Goal: Check status: Check status

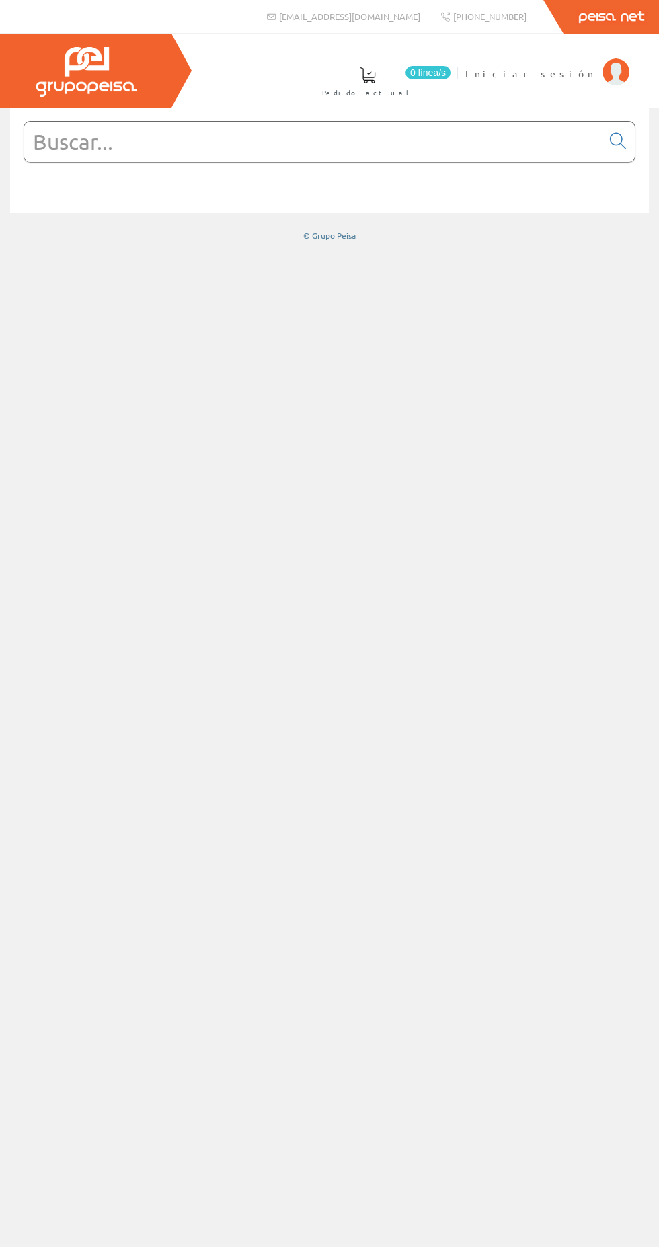
click at [581, 73] on span "Iniciar sesión" at bounding box center [530, 73] width 130 height 13
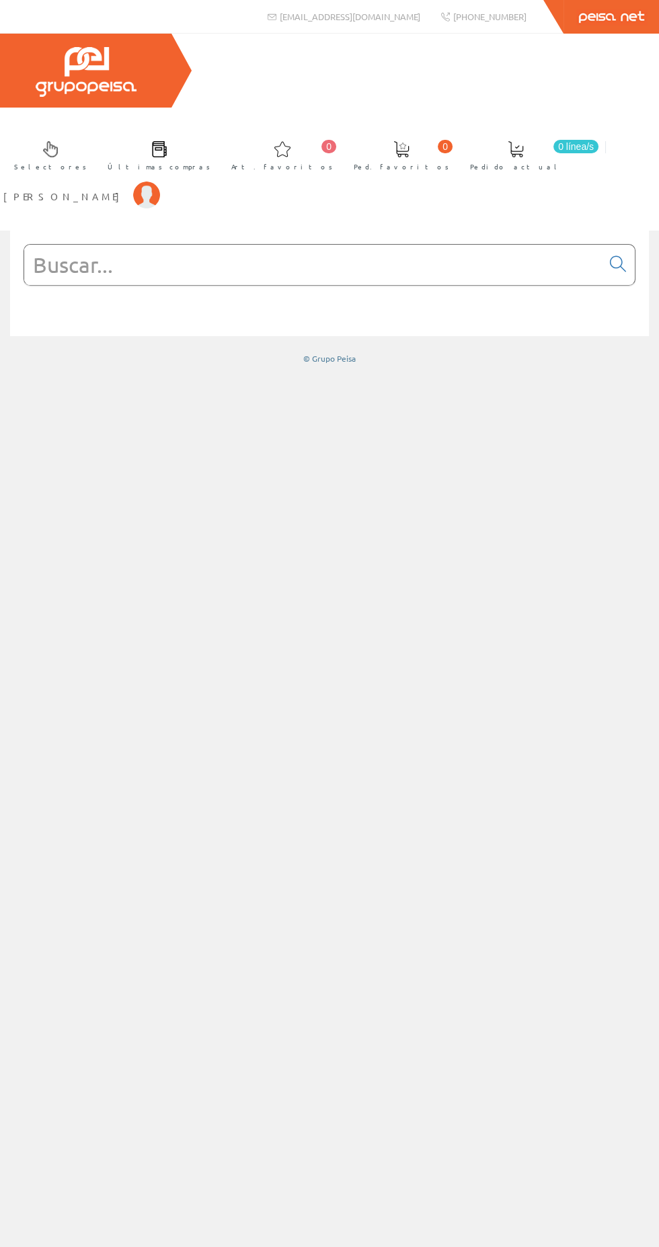
click at [160, 179] on link "[PERSON_NAME]" at bounding box center [81, 185] width 157 height 13
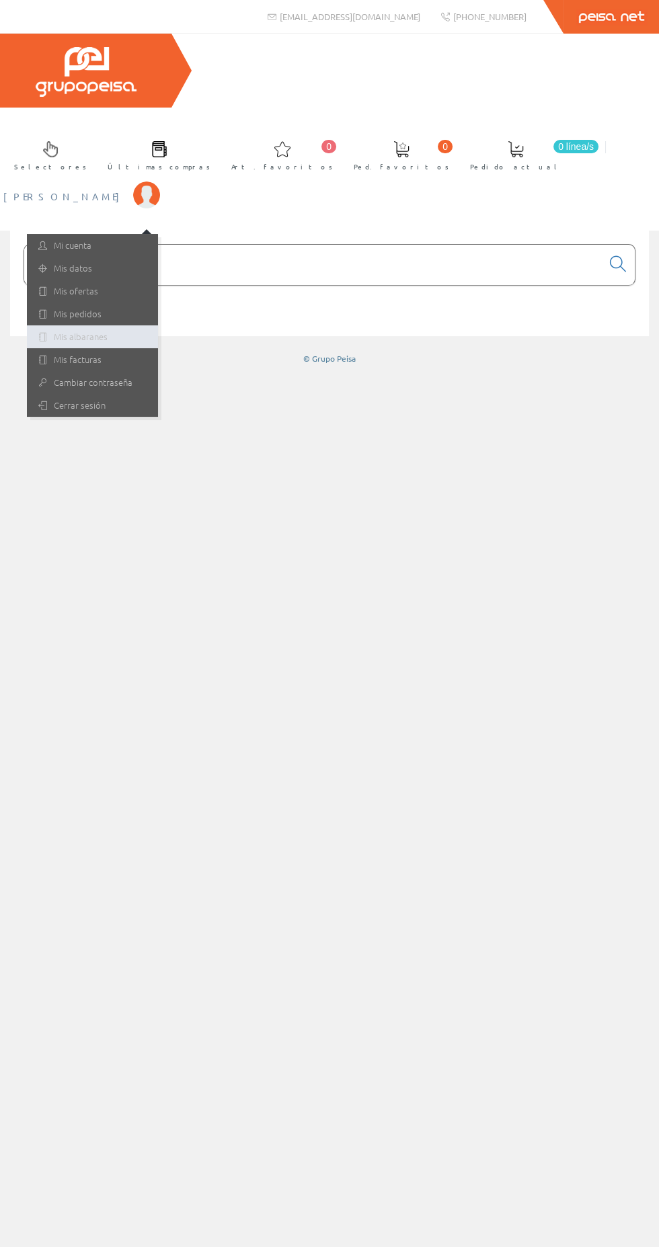
click at [158, 325] on link "Mis albaranes" at bounding box center [92, 336] width 131 height 23
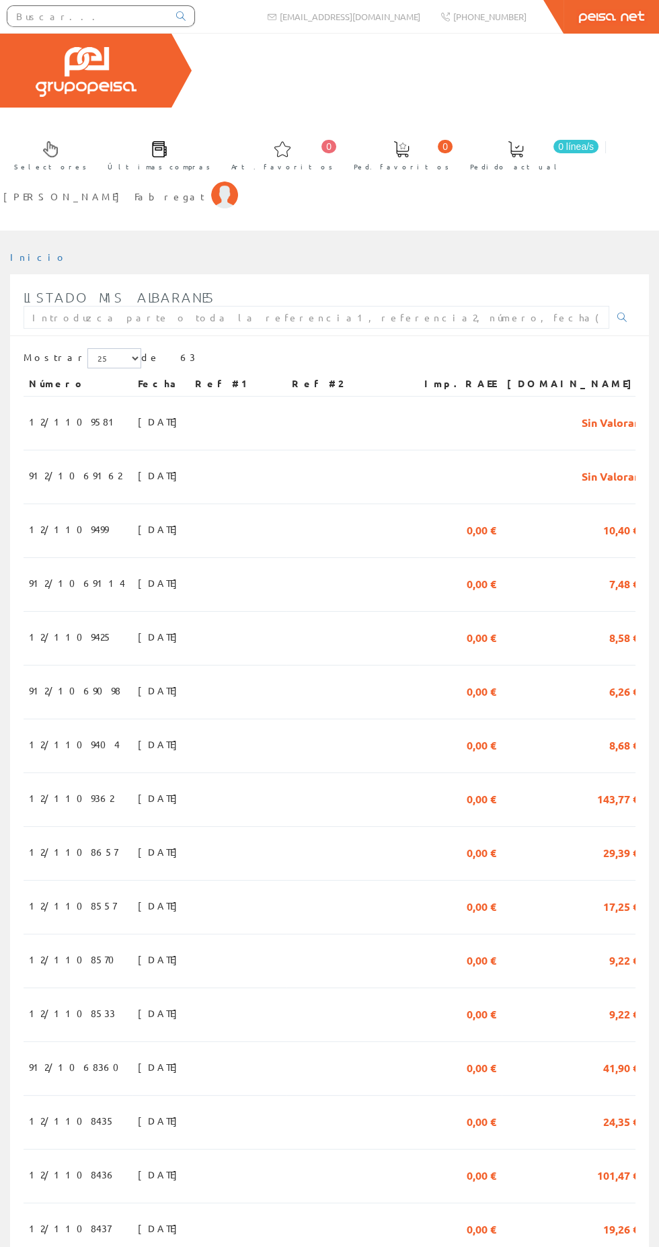
scroll to position [518, 0]
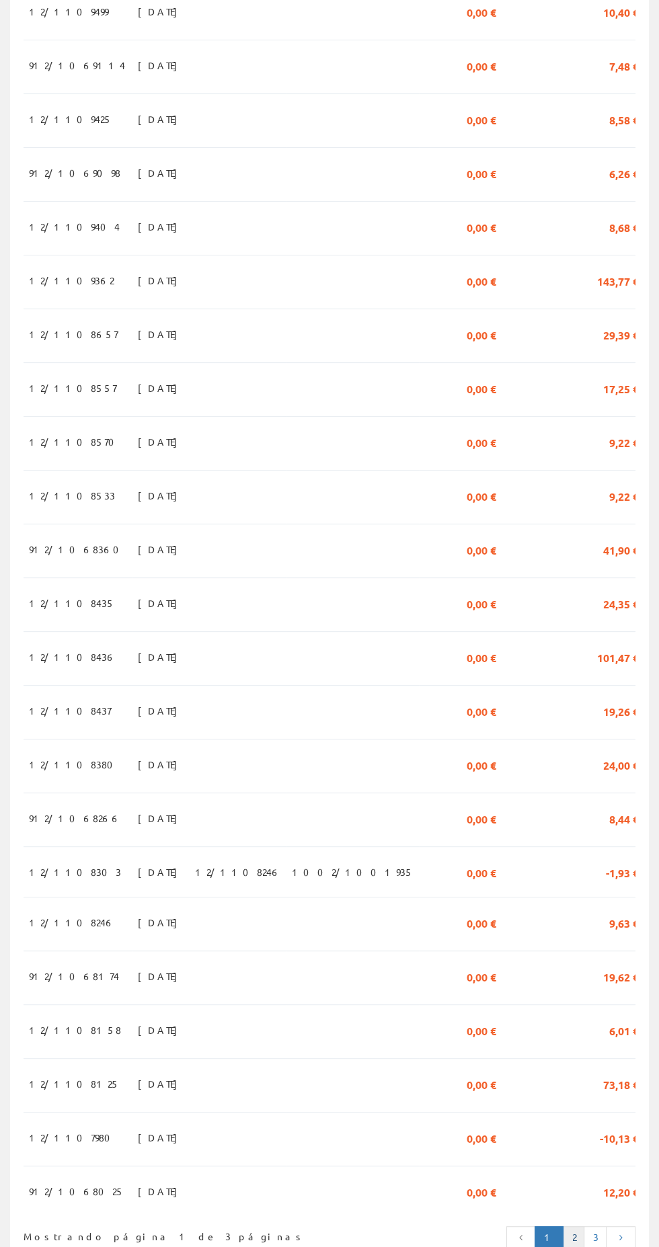
click at [573, 1226] on link "2" at bounding box center [574, 1237] width 22 height 23
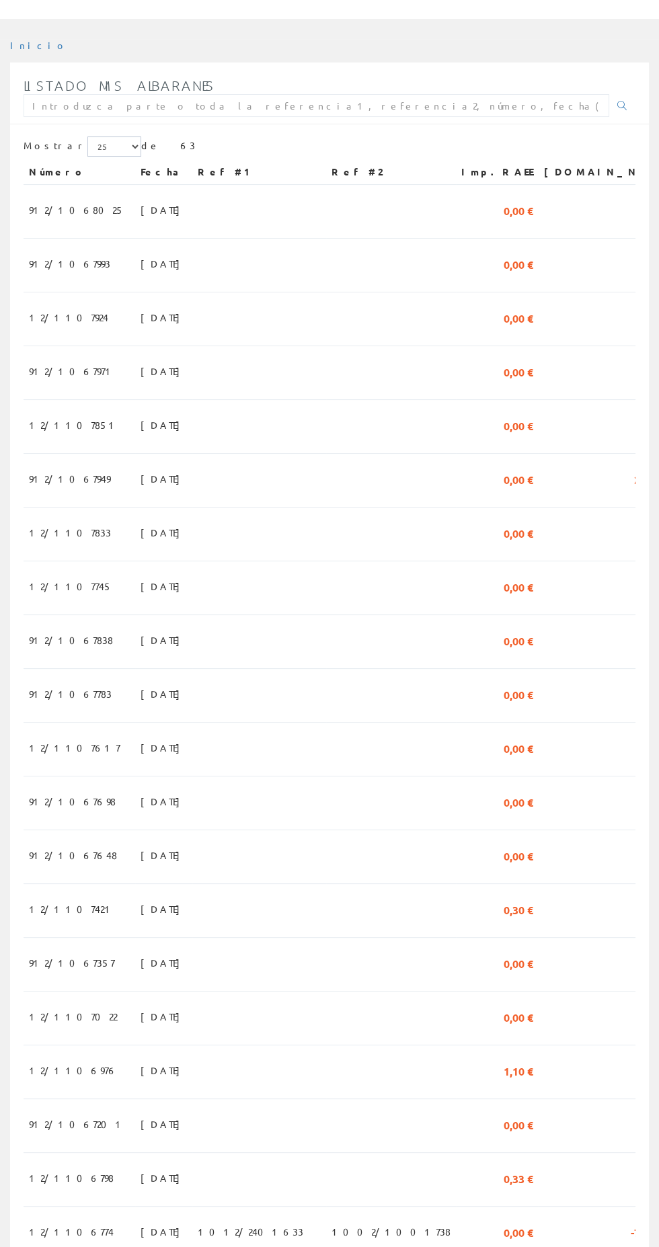
scroll to position [518, 0]
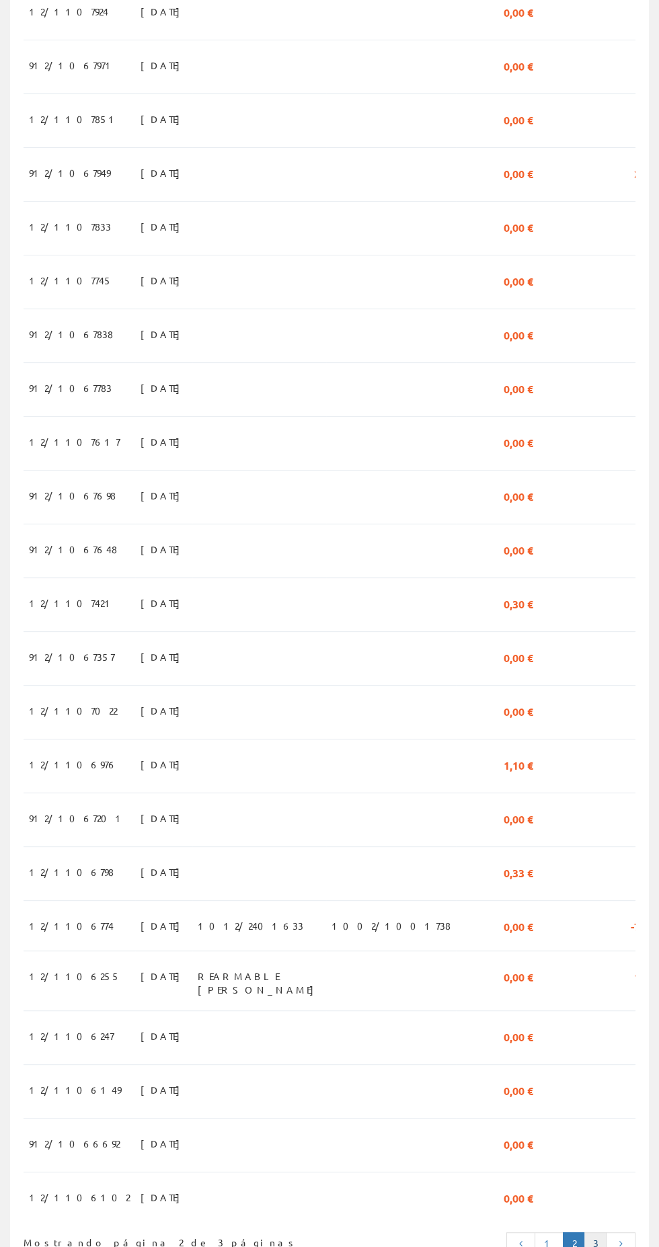
click at [595, 1232] on link "3" at bounding box center [594, 1243] width 23 height 23
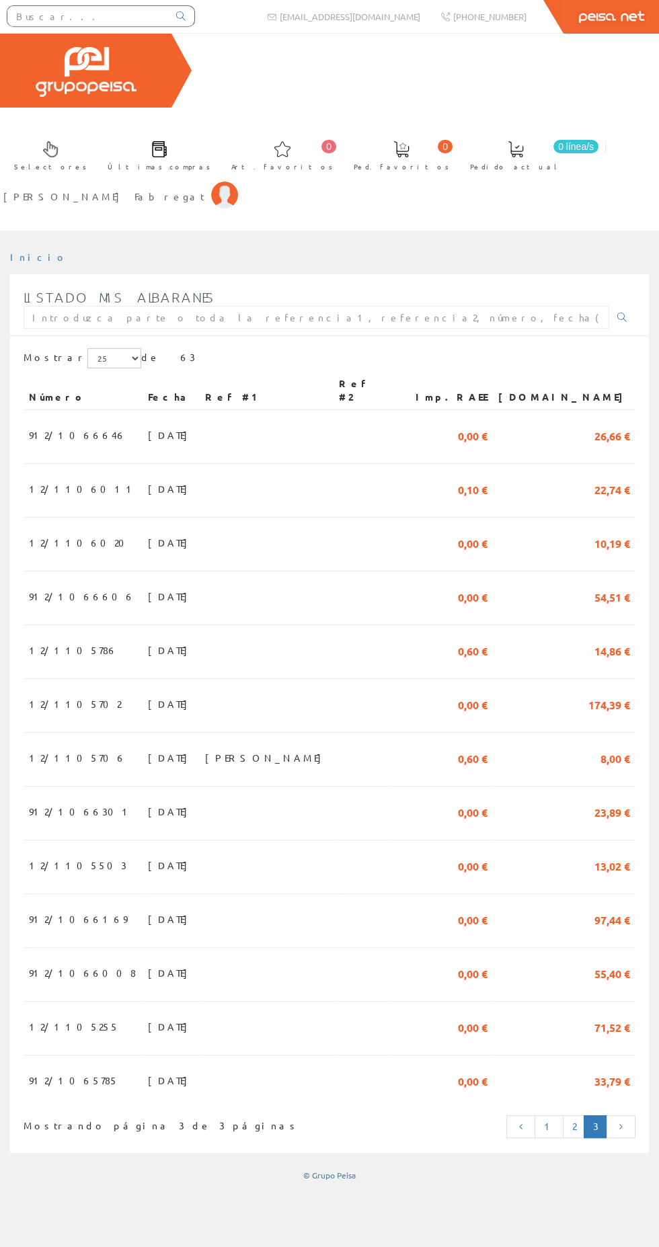
click at [148, 1069] on span "01/04/2025" at bounding box center [171, 1080] width 46 height 23
click at [445, 625] on td "0,60 €" at bounding box center [442, 652] width 101 height 54
click at [204, 190] on span "[PERSON_NAME] Fabregat" at bounding box center [103, 196] width 201 height 13
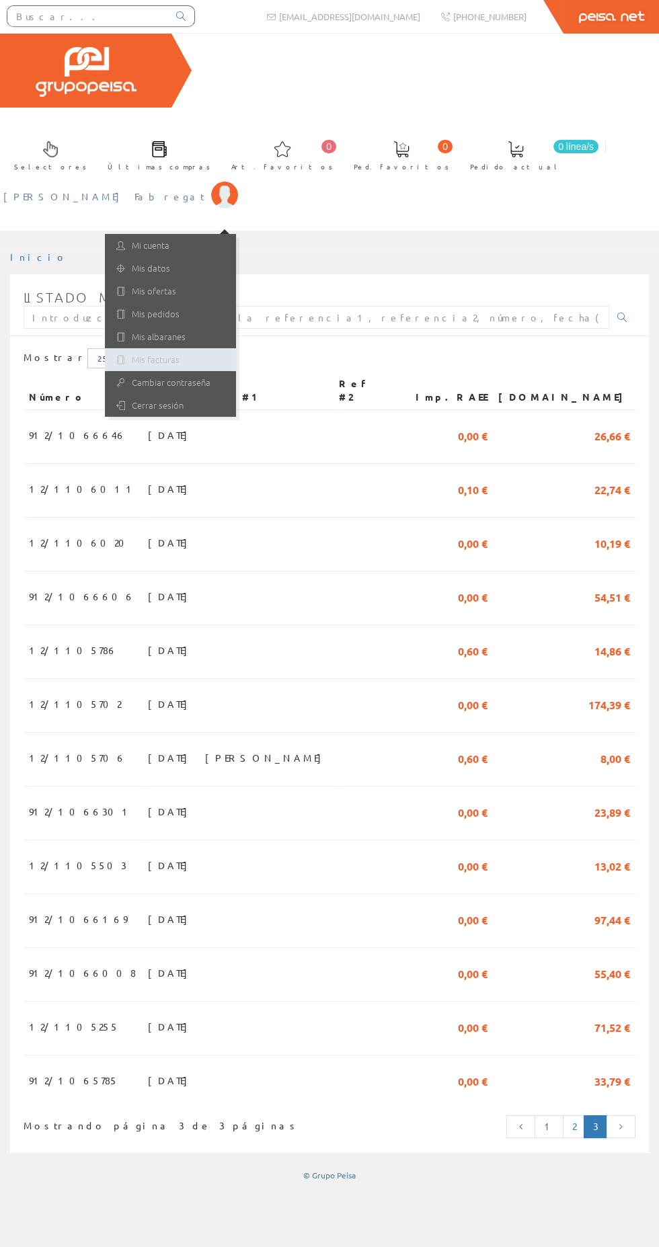
click at [236, 348] on link "Mis facturas" at bounding box center [170, 359] width 131 height 23
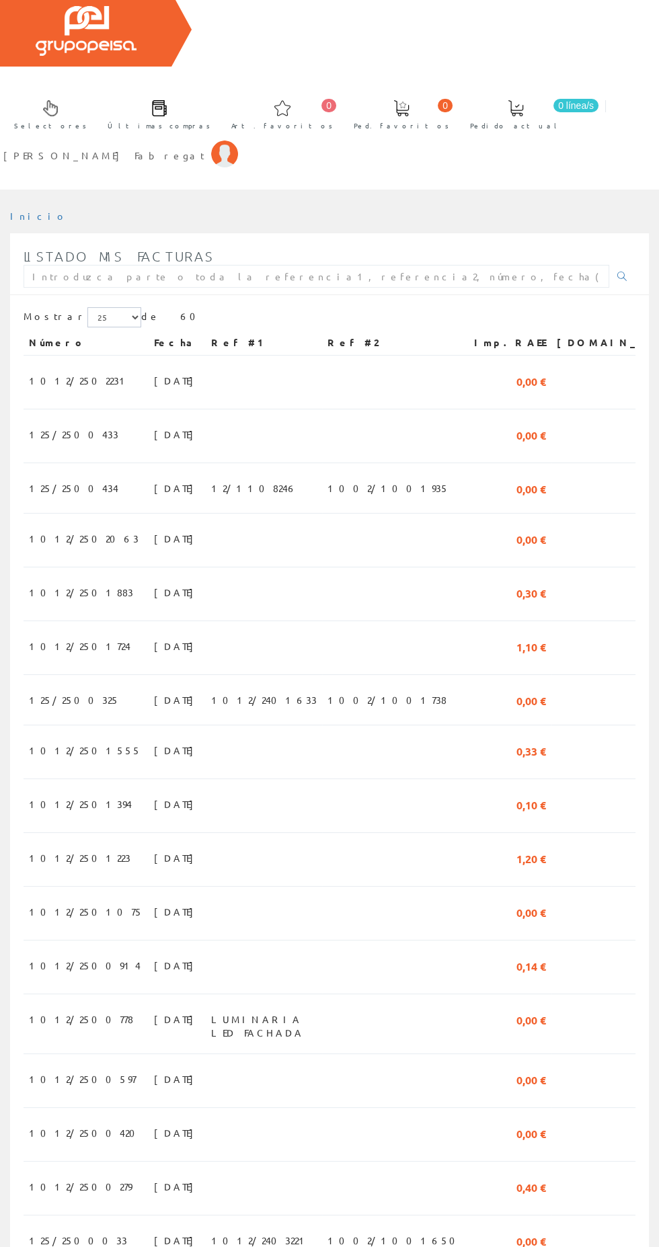
scroll to position [38, 0]
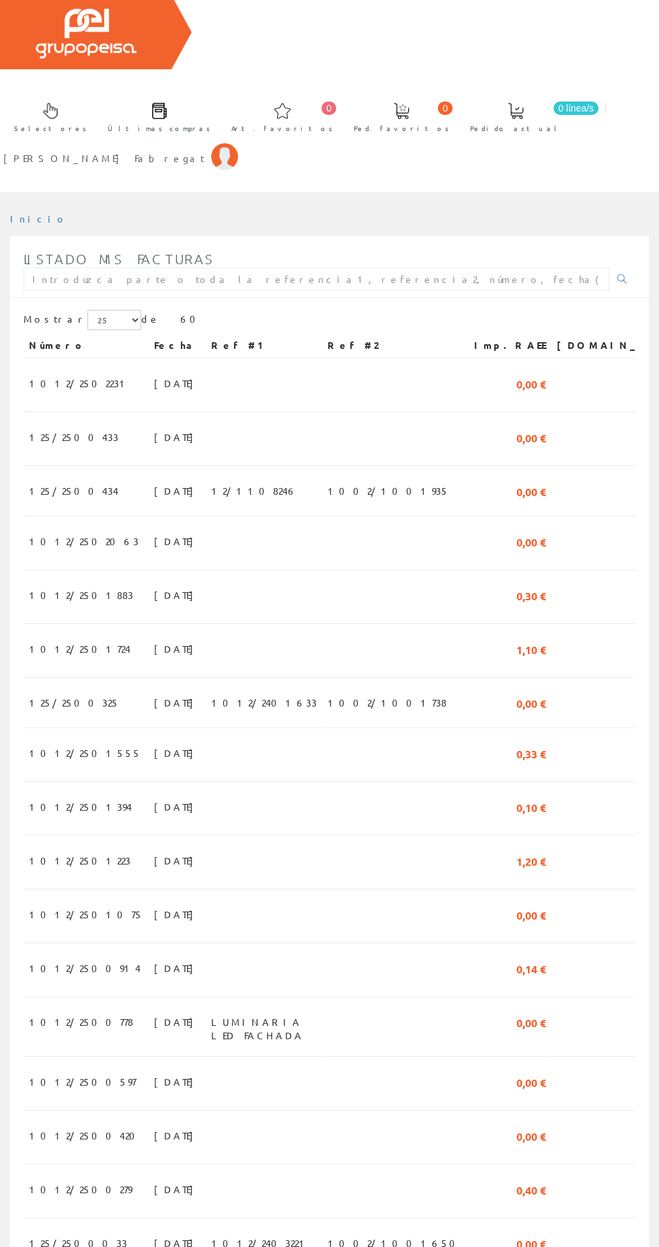
click at [577, 942] on td "29,30 €" at bounding box center [622, 969] width 142 height 54
